Goal: Find specific page/section: Find specific page/section

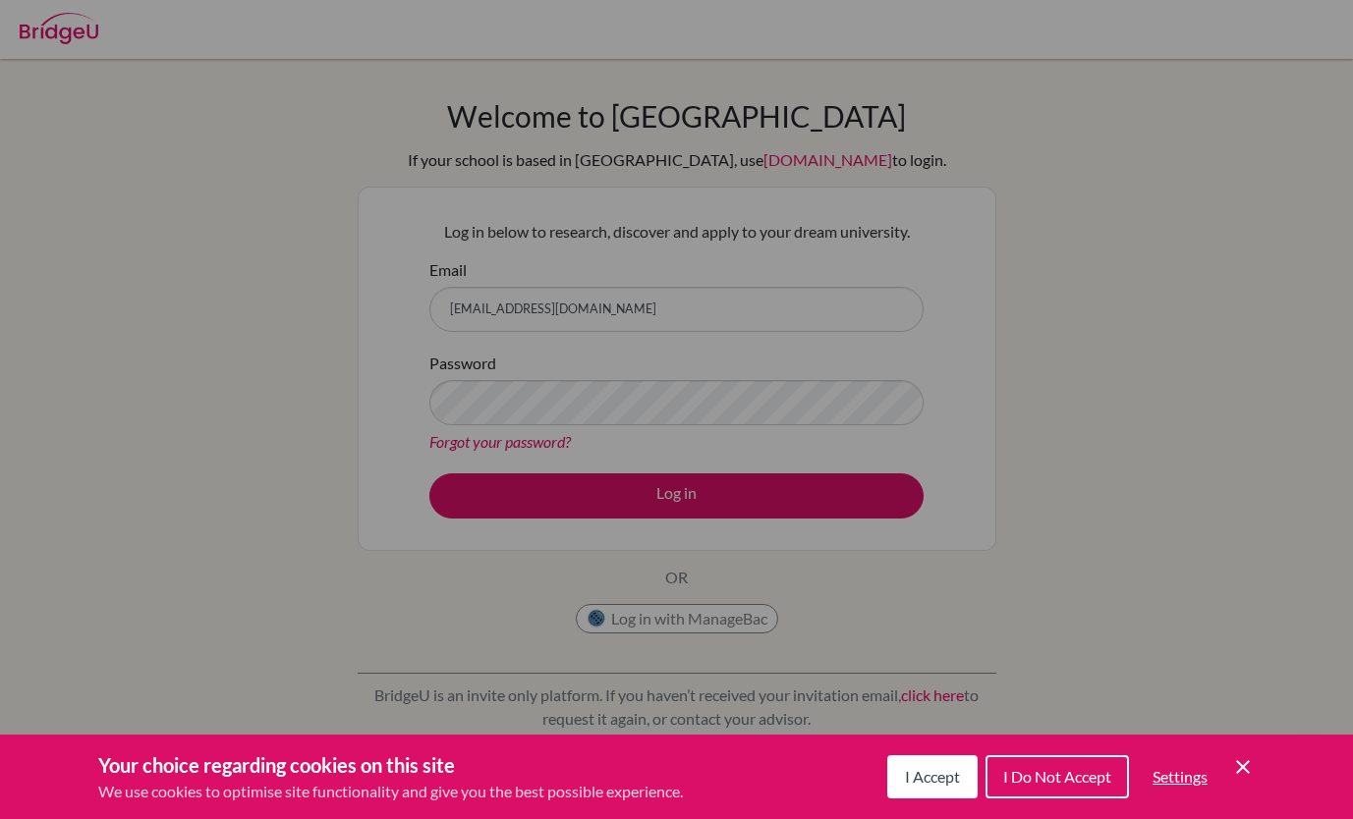
click at [652, 501] on div "Cookie Preferences" at bounding box center [676, 409] width 1353 height 819
click at [666, 486] on div "Cookie Preferences" at bounding box center [676, 409] width 1353 height 819
click at [925, 771] on span "I Accept" at bounding box center [932, 776] width 55 height 19
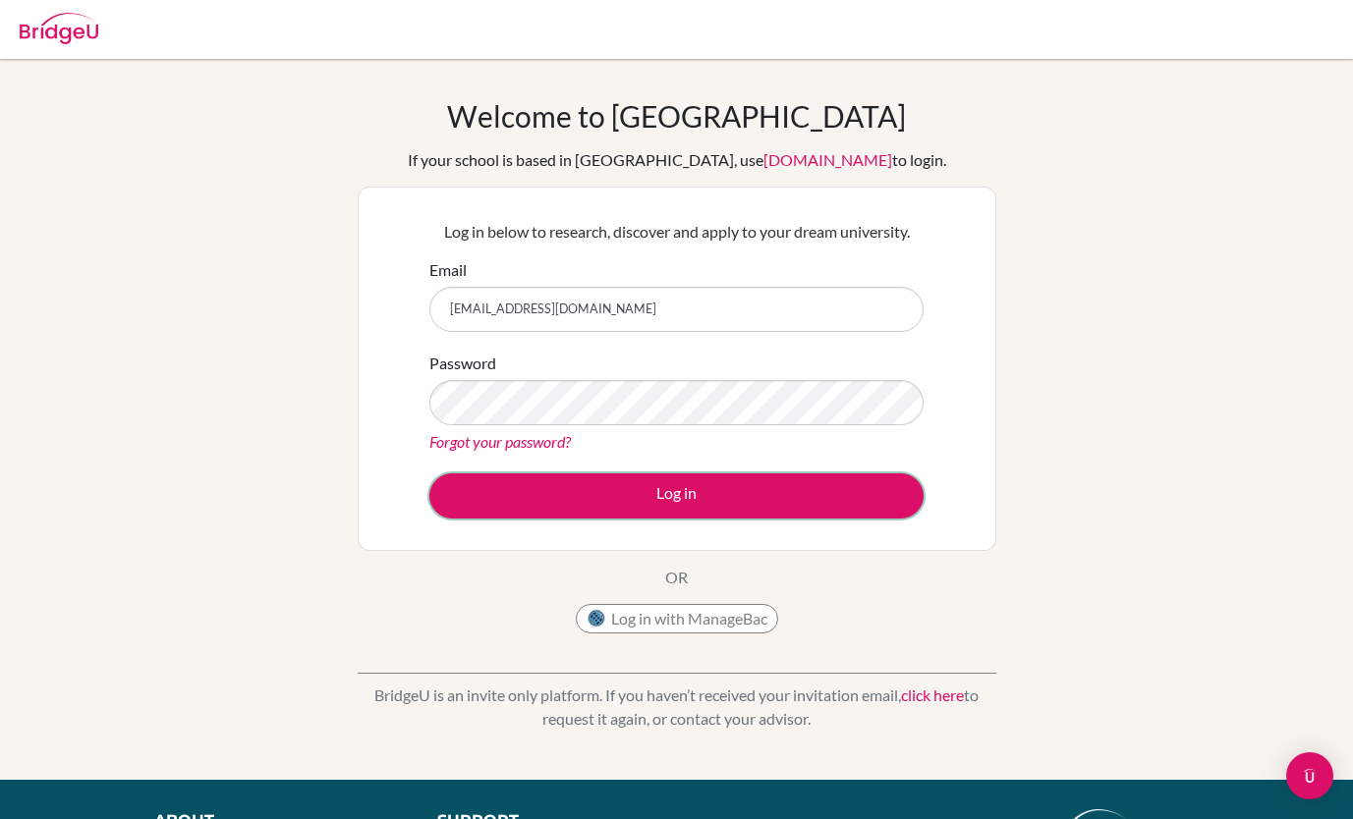
click at [657, 489] on button "Log in" at bounding box center [676, 496] width 494 height 45
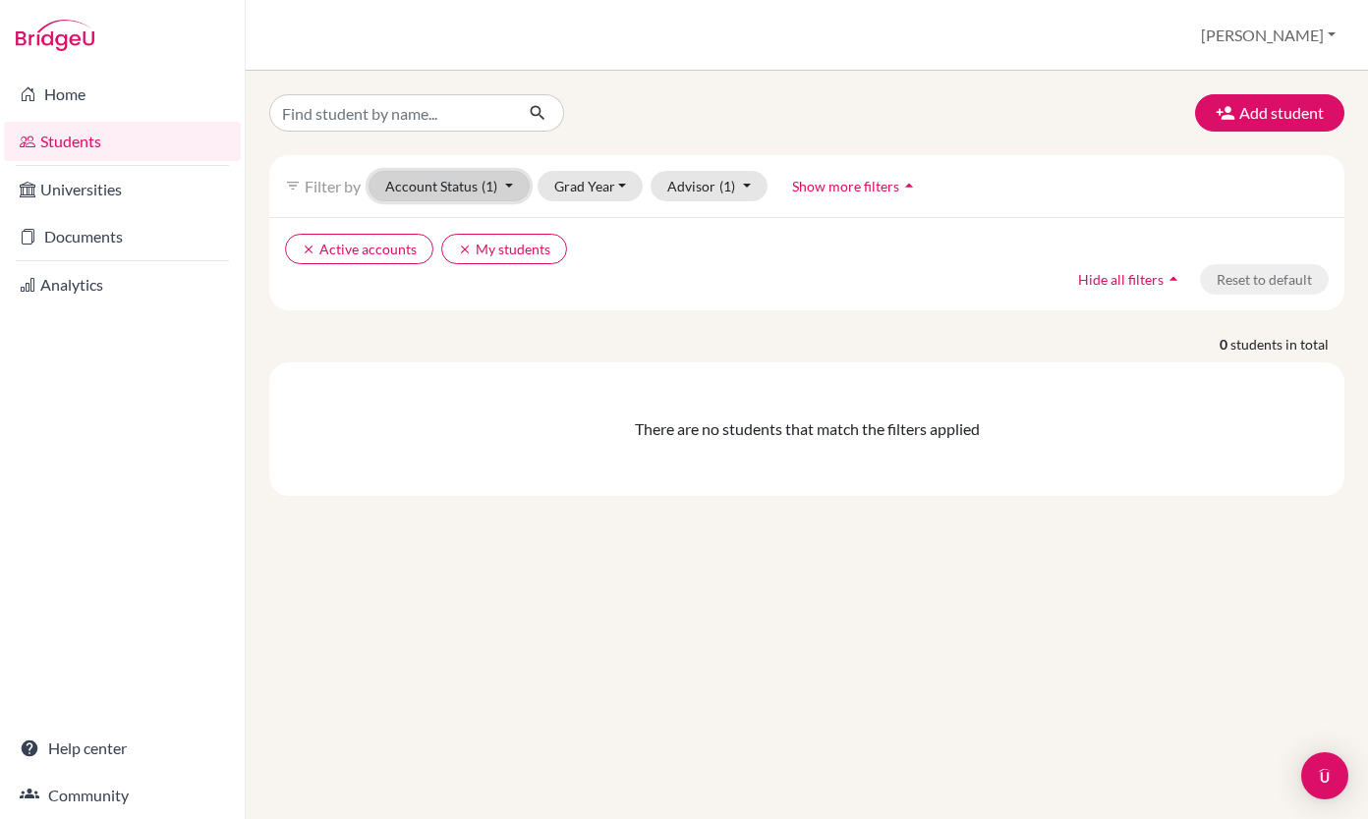
click at [475, 186] on button "Account Status (1)" at bounding box center [448, 186] width 161 height 30
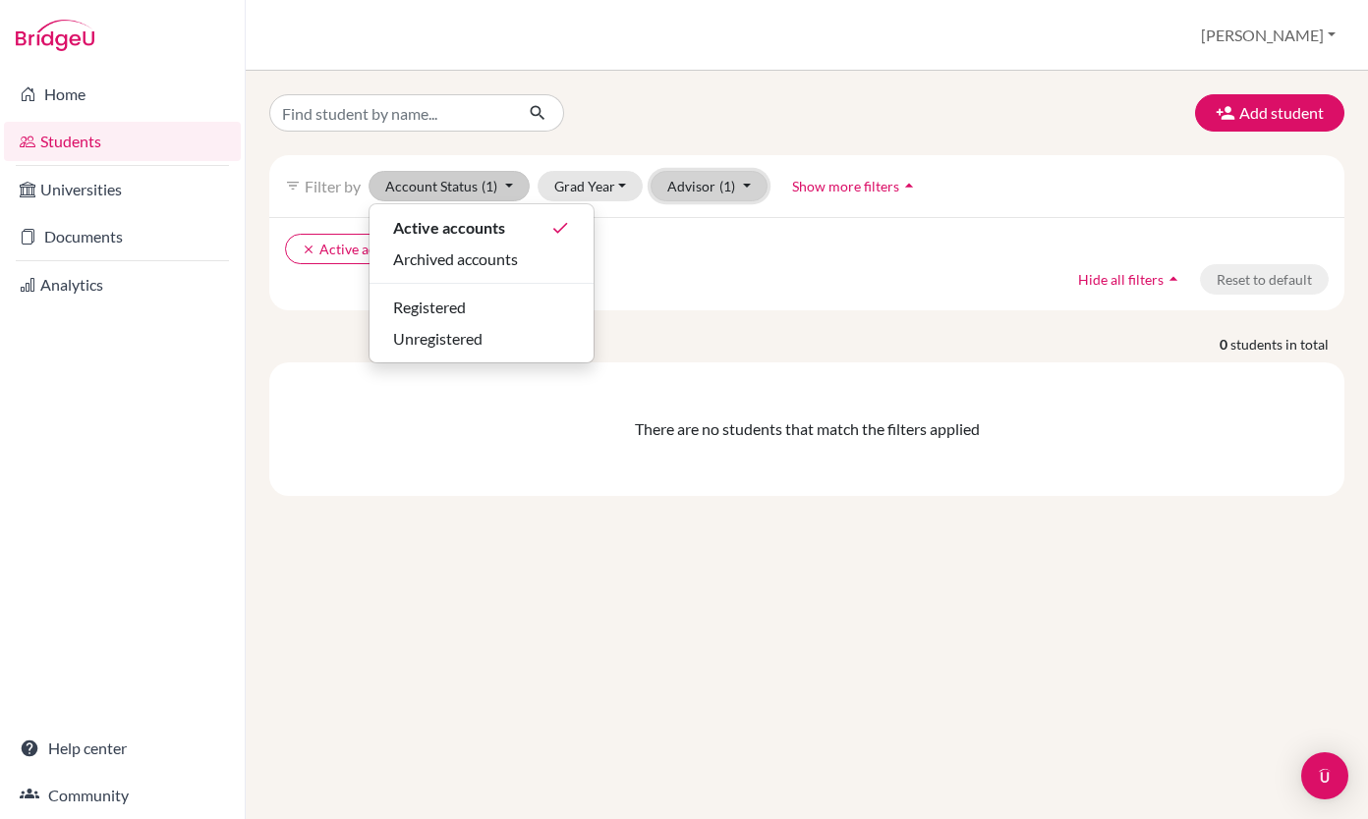
click at [691, 182] on button "Advisor (1)" at bounding box center [708, 186] width 117 height 30
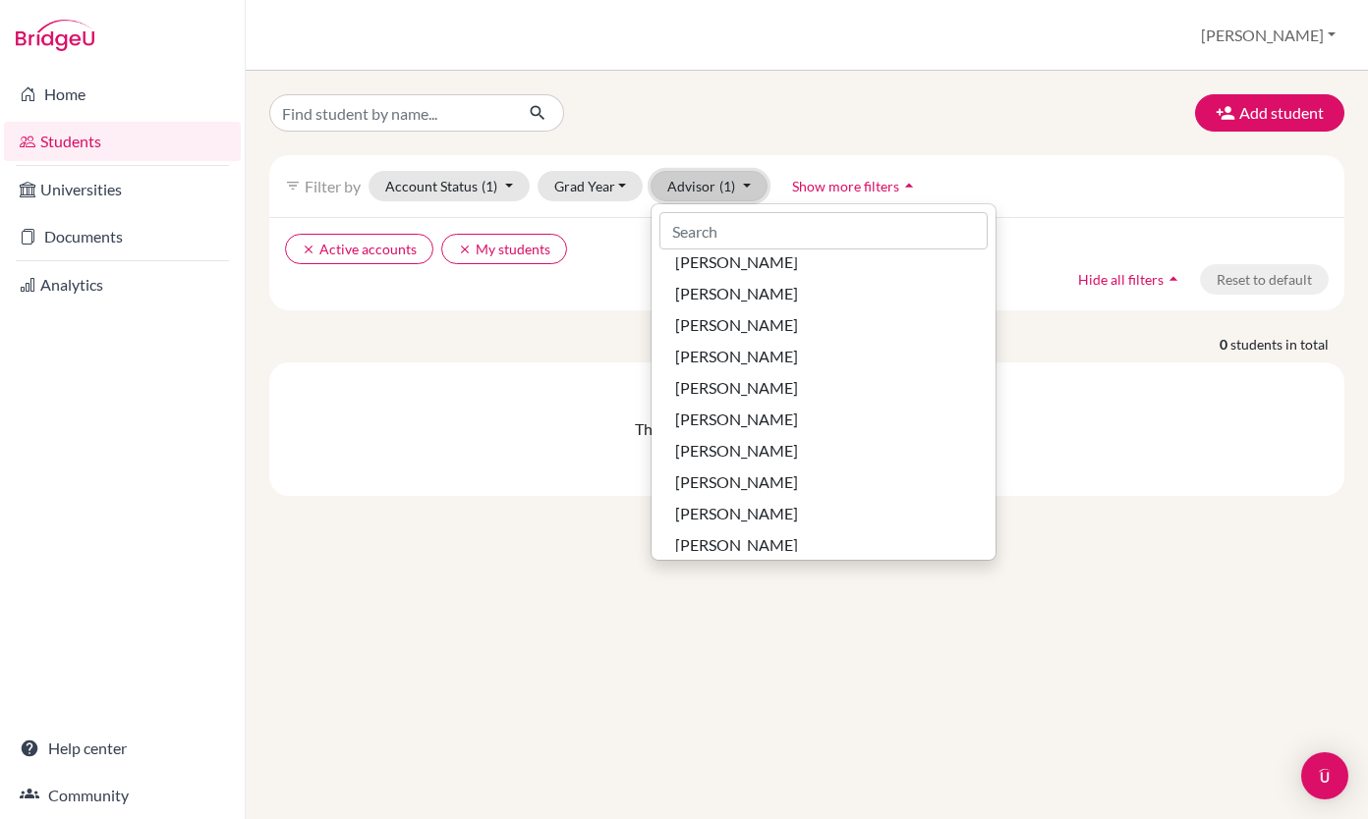
scroll to position [2229, 0]
click at [429, 394] on div "There are no students that match the filters applied" at bounding box center [806, 430] width 1075 height 134
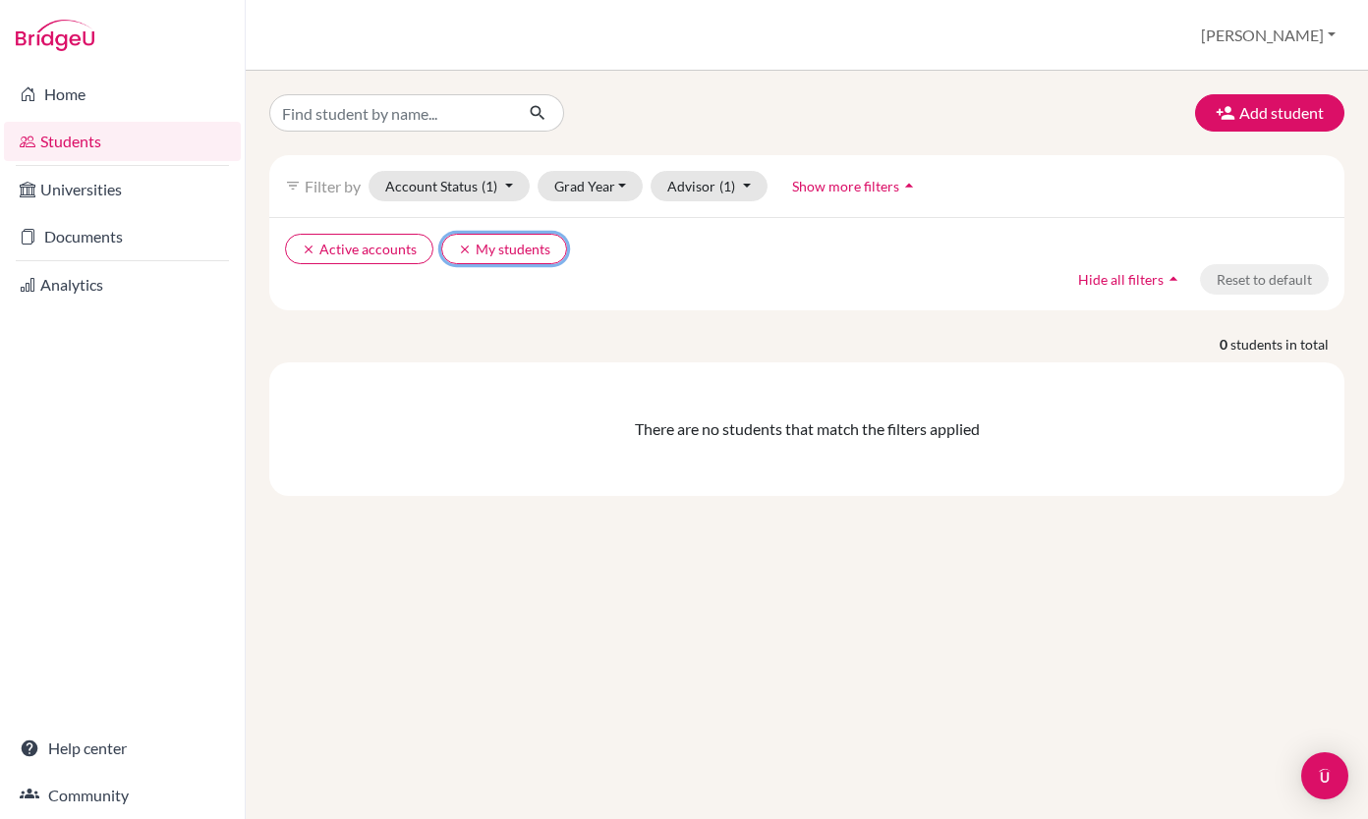
click at [497, 244] on button "clear My students" at bounding box center [504, 249] width 126 height 30
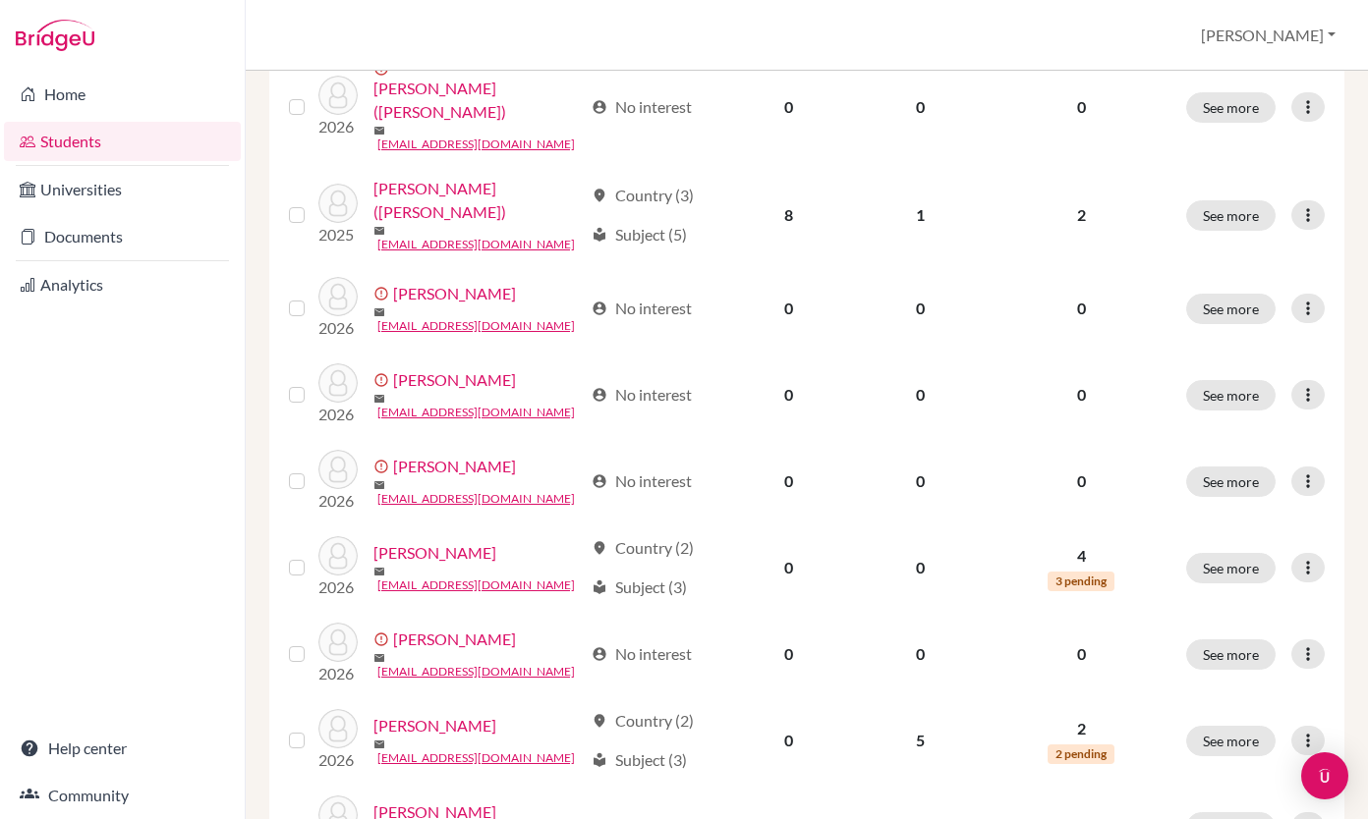
scroll to position [1477, 0]
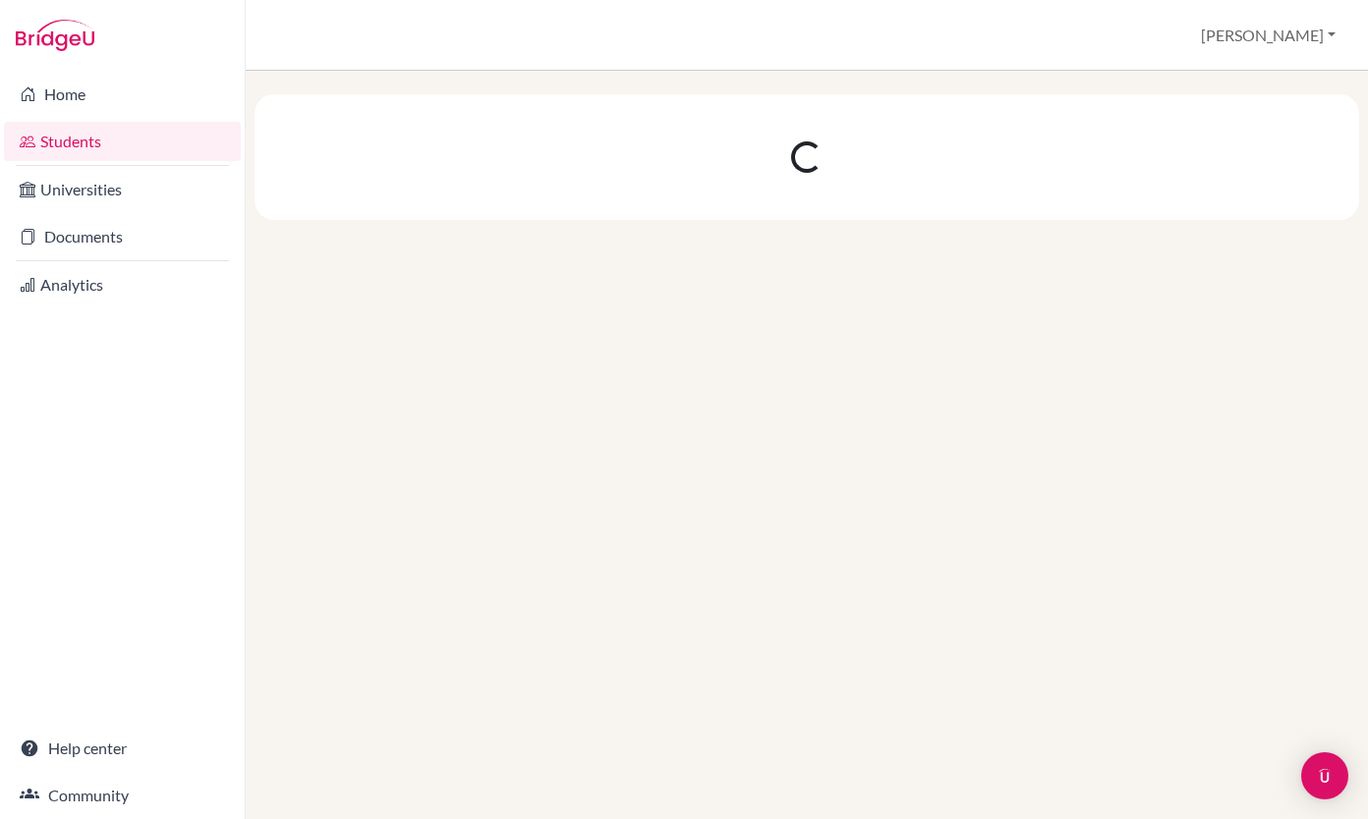
scroll to position [0, 0]
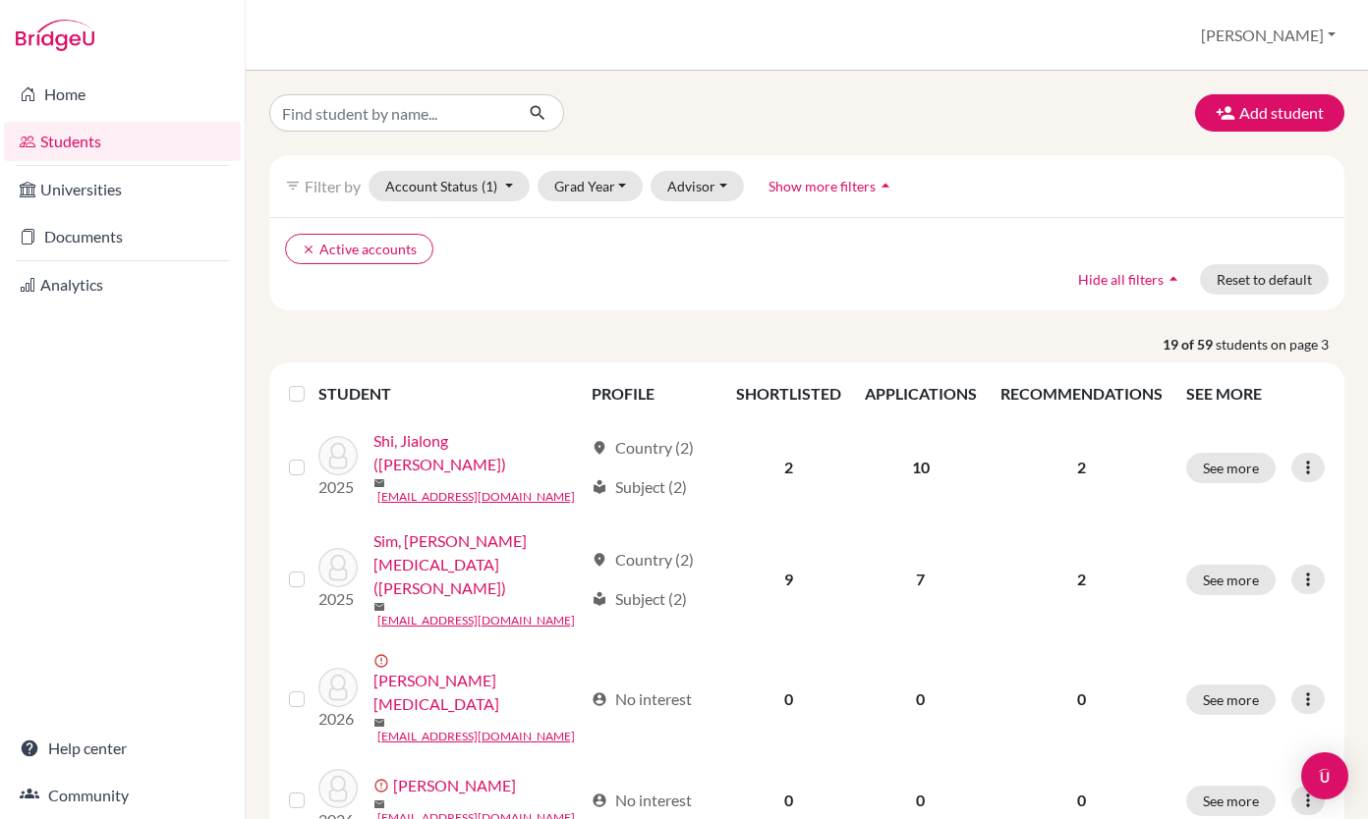
click at [409, 669] on link "Sirotin, Nikita" at bounding box center [477, 692] width 209 height 47
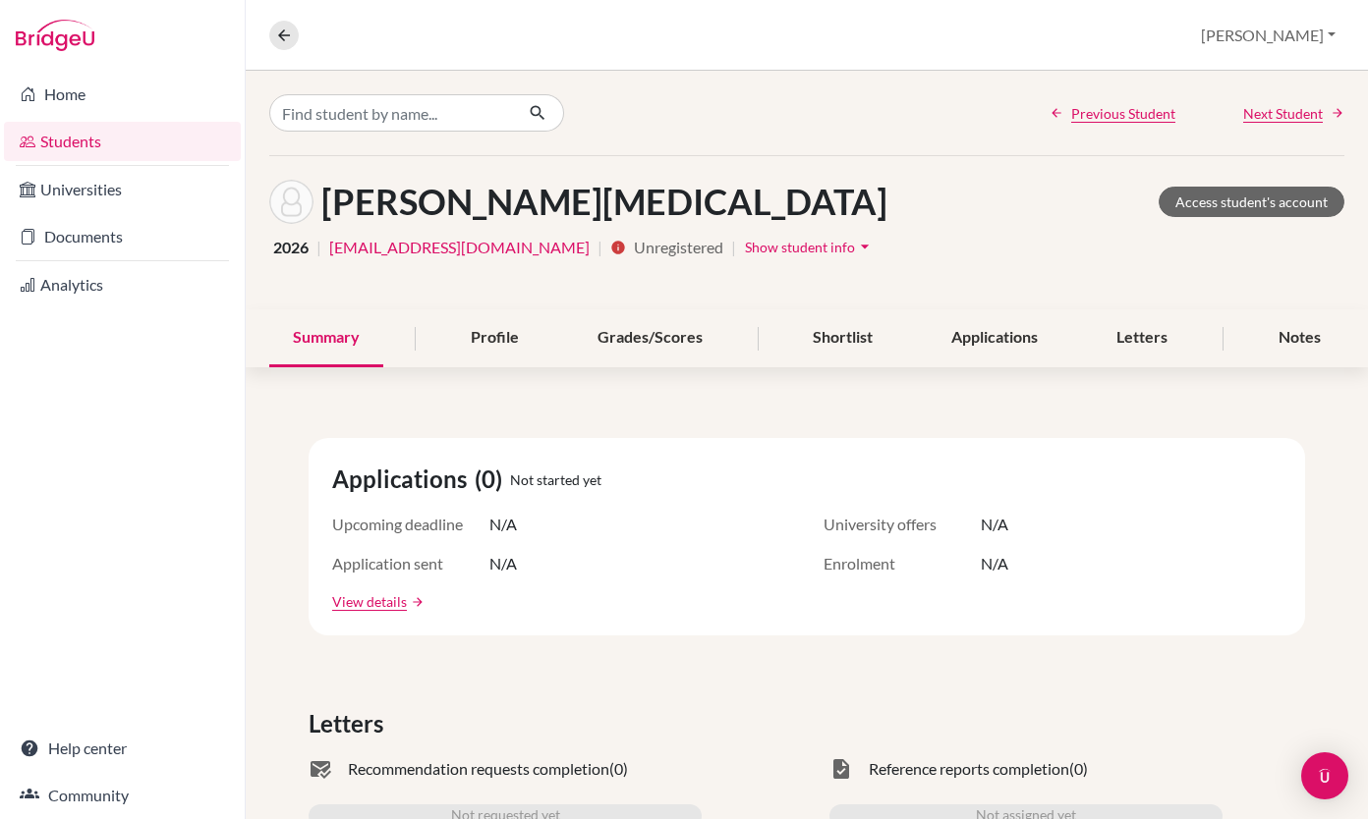
click at [493, 339] on div "Profile" at bounding box center [494, 338] width 95 height 58
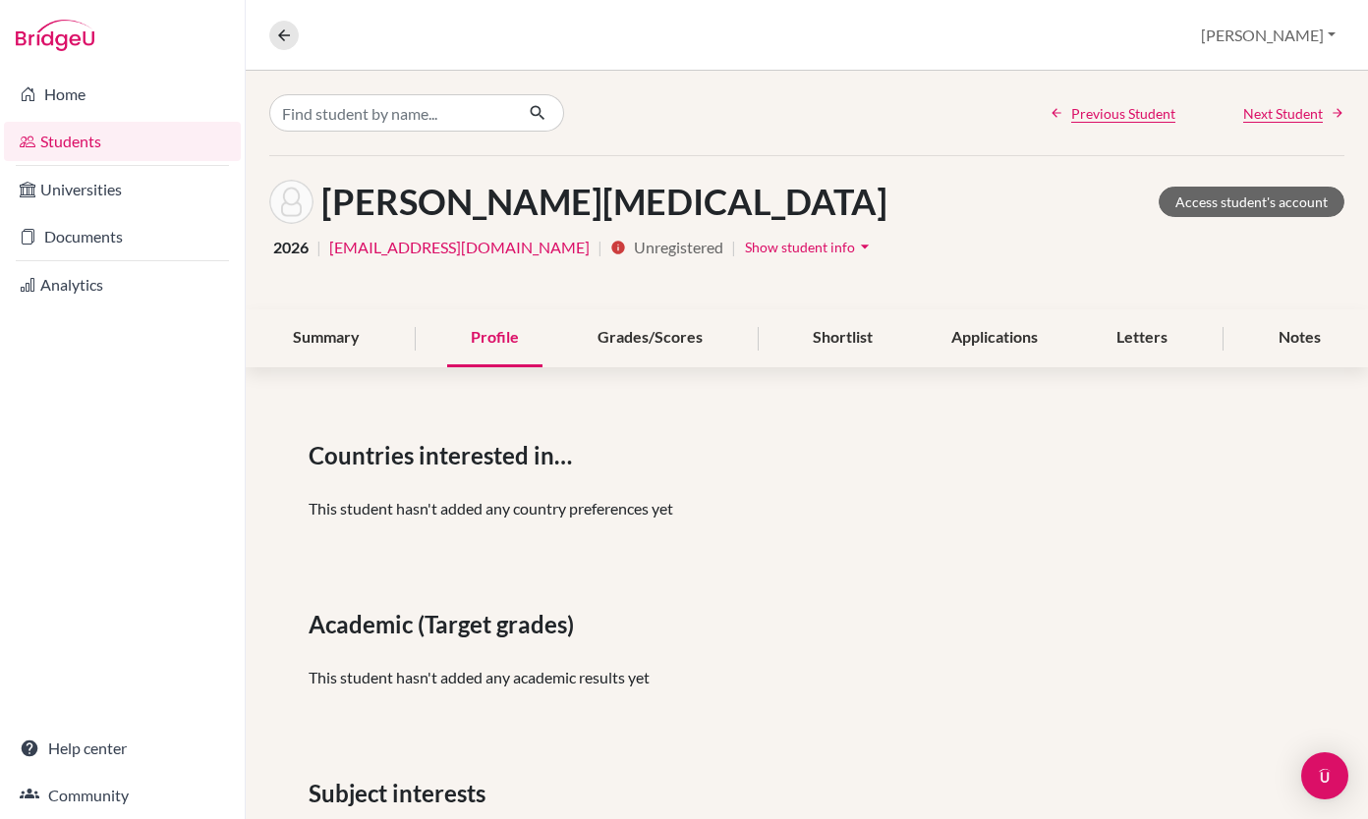
click at [1135, 335] on div "Letters" at bounding box center [1142, 338] width 98 height 58
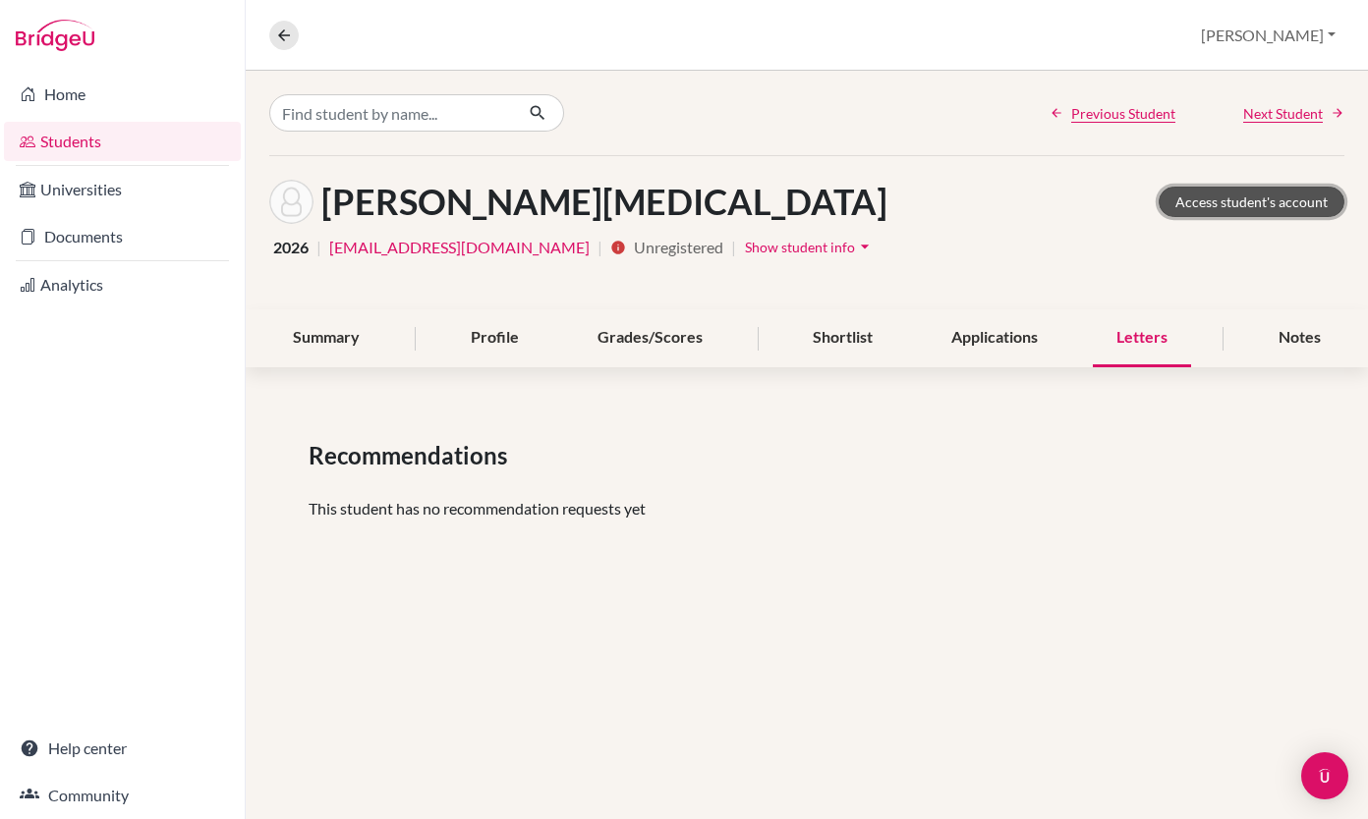
click at [1222, 198] on link "Access student's account" at bounding box center [1251, 202] width 186 height 30
